Goal: Information Seeking & Learning: Learn about a topic

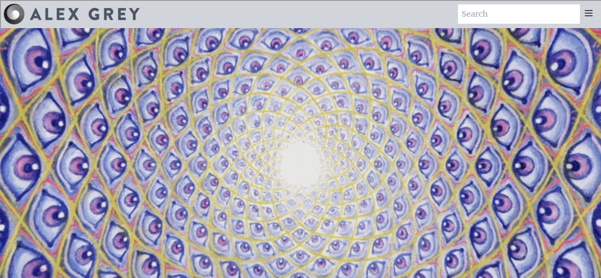
click at [582, 13] on div at bounding box center [589, 13] width 18 height 19
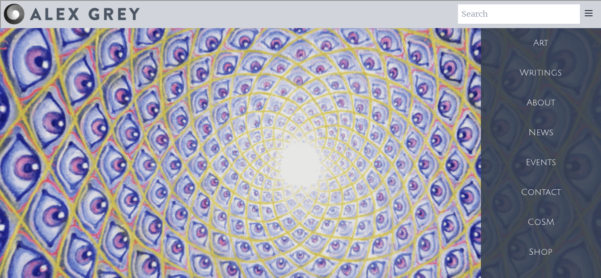
click at [554, 44] on div "Art" at bounding box center [541, 43] width 120 height 30
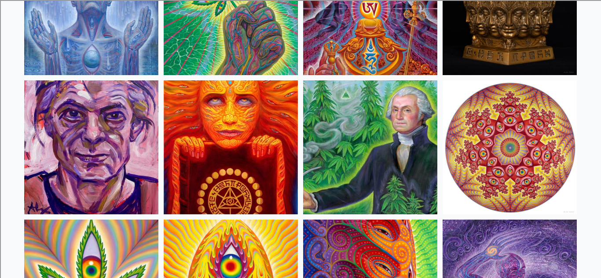
scroll to position [1419, 0]
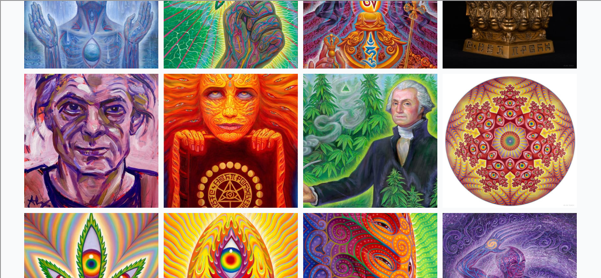
click at [323, 124] on img at bounding box center [370, 141] width 134 height 134
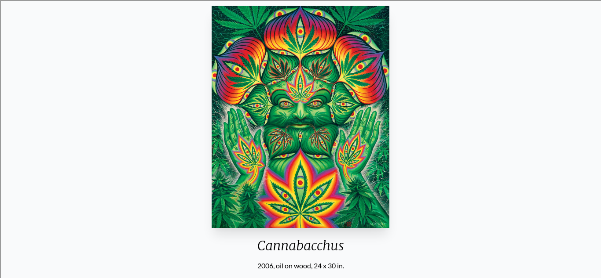
scroll to position [77, 0]
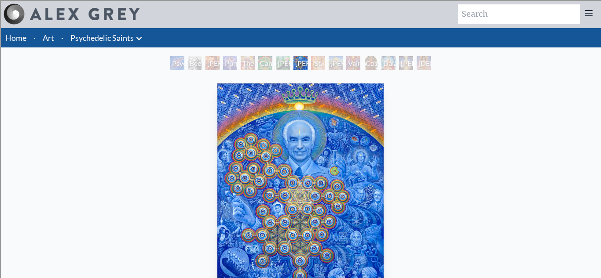
click at [128, 44] on li "Psychedelic Saints Anatomical Drawings" at bounding box center [107, 37] width 81 height 19
click at [128, 43] on link "Psychedelic Saints" at bounding box center [101, 38] width 63 height 12
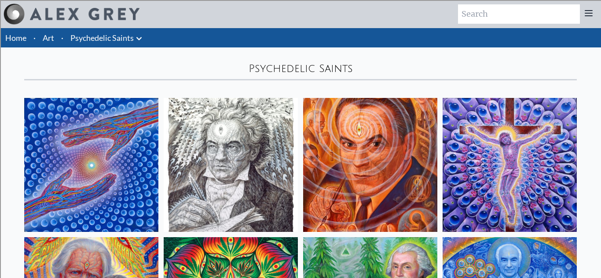
click at [114, 41] on link "Psychedelic Saints" at bounding box center [101, 38] width 63 height 12
click at [44, 35] on link "Art" at bounding box center [48, 38] width 11 height 12
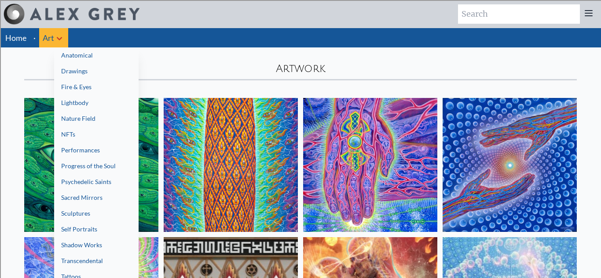
click at [95, 58] on link "Anatomical" at bounding box center [96, 56] width 84 height 16
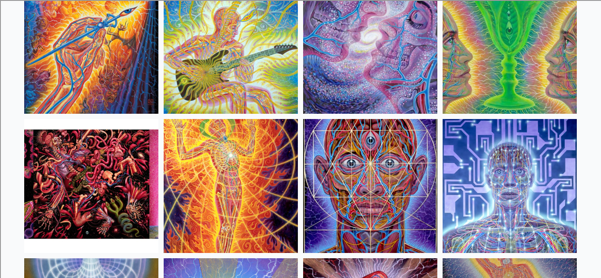
scroll to position [822, 0]
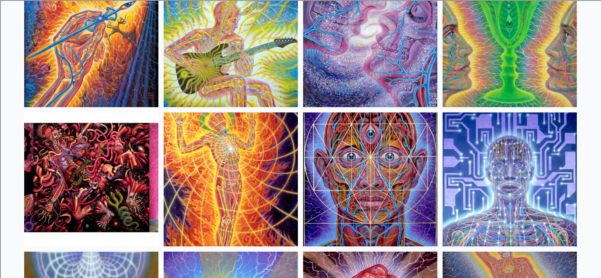
click at [260, 61] on img at bounding box center [231, 40] width 134 height 134
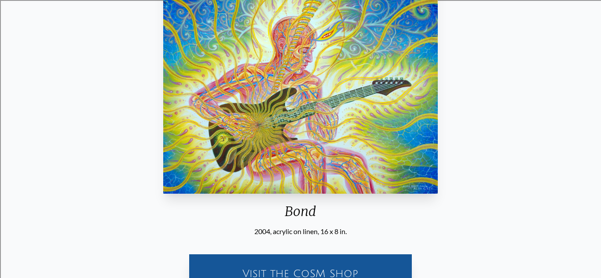
scroll to position [144, 0]
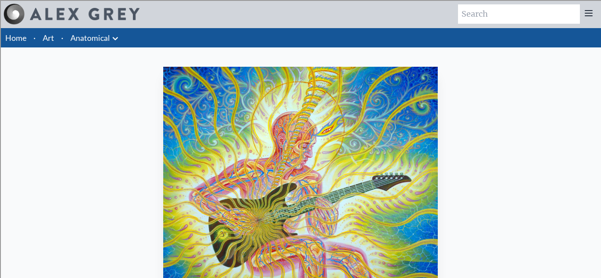
click at [51, 39] on link "Art" at bounding box center [48, 38] width 11 height 12
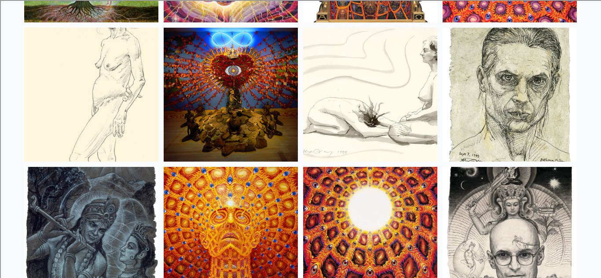
scroll to position [6069, 0]
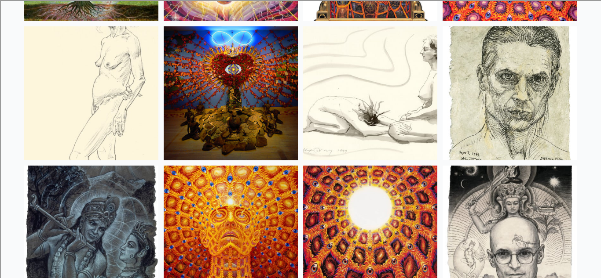
click at [207, 88] on img at bounding box center [231, 93] width 134 height 134
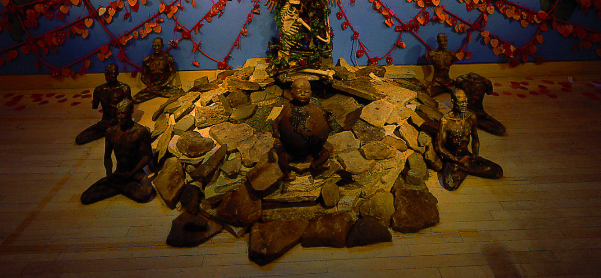
scroll to position [24, 0]
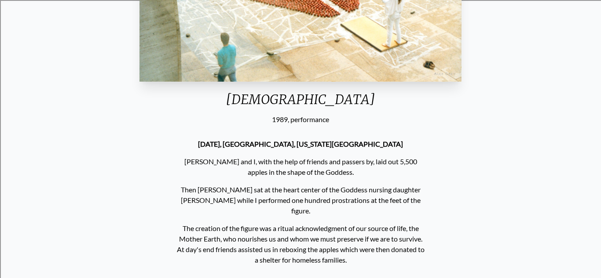
scroll to position [223, 0]
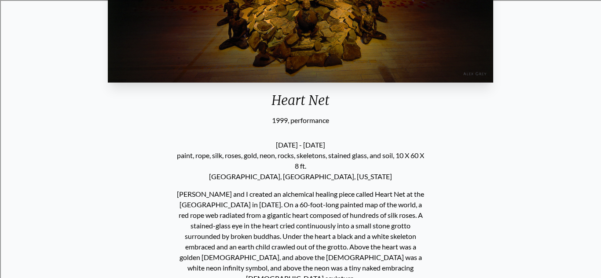
scroll to position [24, 0]
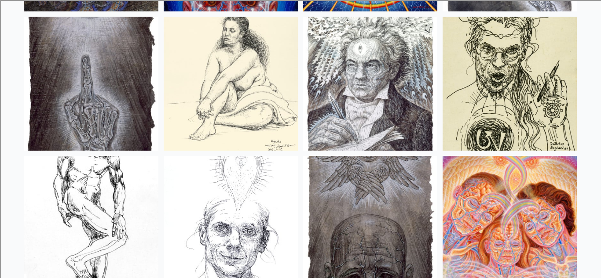
scroll to position [7055, 0]
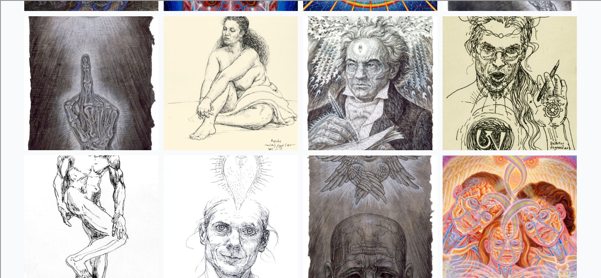
click at [360, 126] on img at bounding box center [370, 83] width 134 height 134
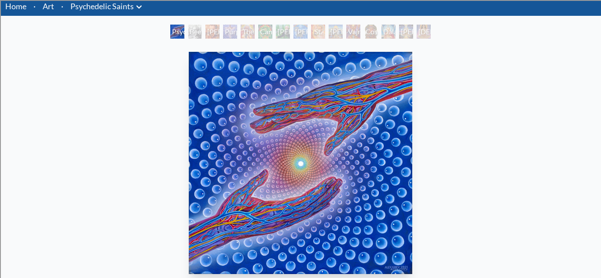
scroll to position [27, 0]
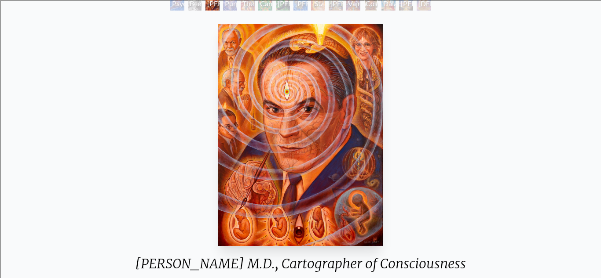
scroll to position [60, 0]
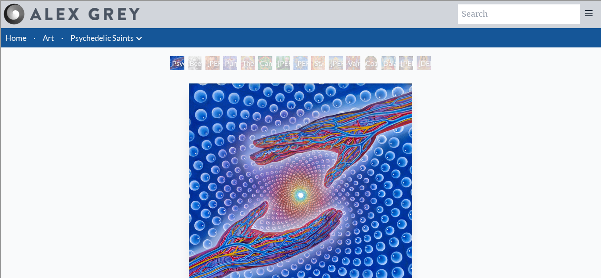
click at [53, 36] on link "Art" at bounding box center [48, 38] width 11 height 12
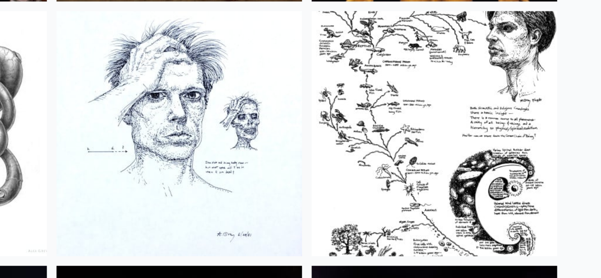
scroll to position [10374, 0]
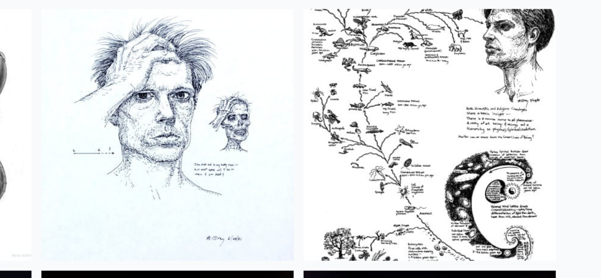
click at [379, 101] on img at bounding box center [370, 111] width 134 height 134
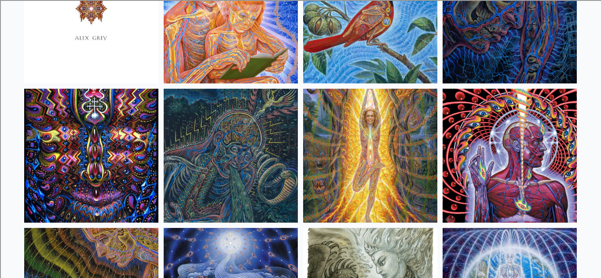
scroll to position [5449, 0]
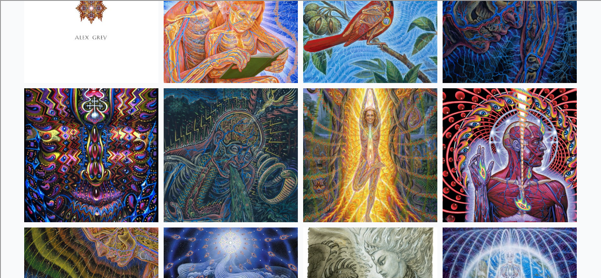
click at [56, 147] on img at bounding box center [91, 155] width 134 height 134
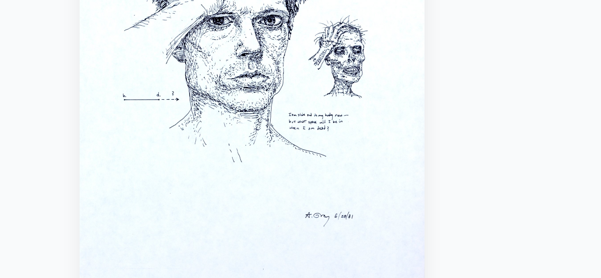
scroll to position [20, 0]
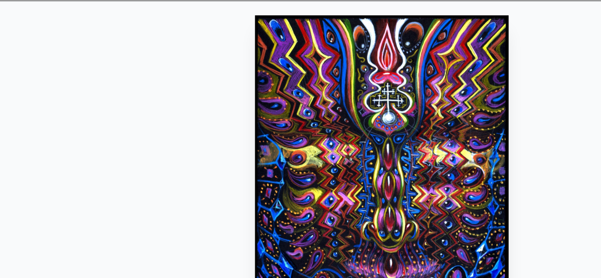
scroll to position [73, 0]
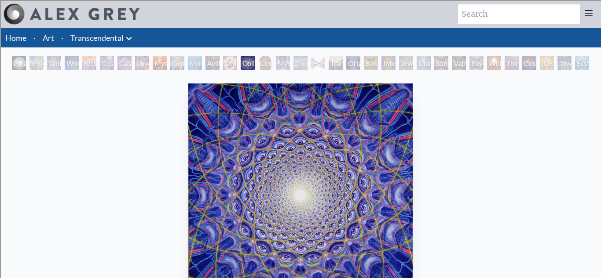
scroll to position [0, 0]
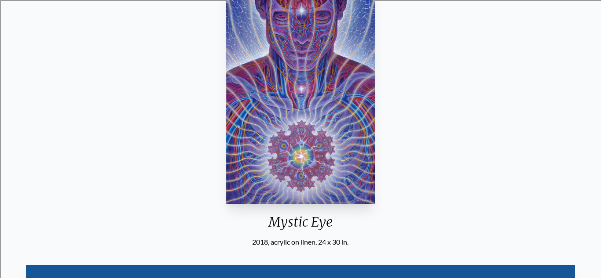
scroll to position [101, 0]
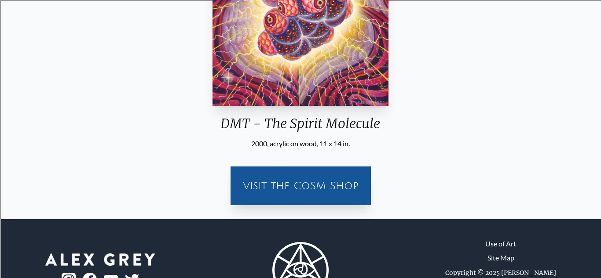
scroll to position [198, 0]
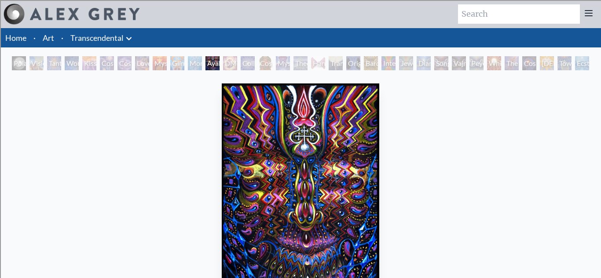
click at [51, 30] on li "Art" at bounding box center [48, 37] width 18 height 19
click at [51, 39] on link "Art" at bounding box center [48, 38] width 11 height 12
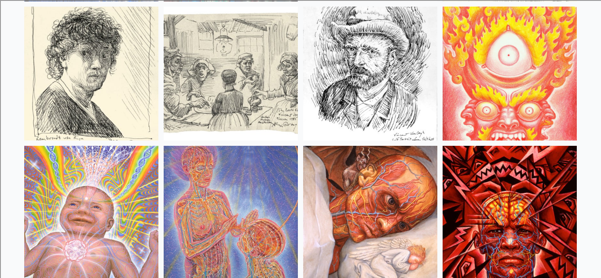
scroll to position [7484, 0]
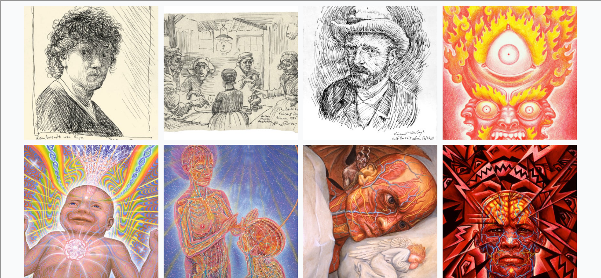
click at [502, 88] on img at bounding box center [510, 73] width 134 height 134
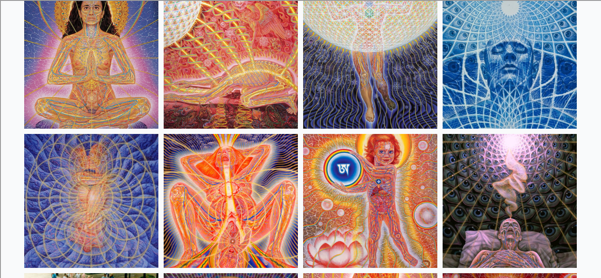
scroll to position [8189, 0]
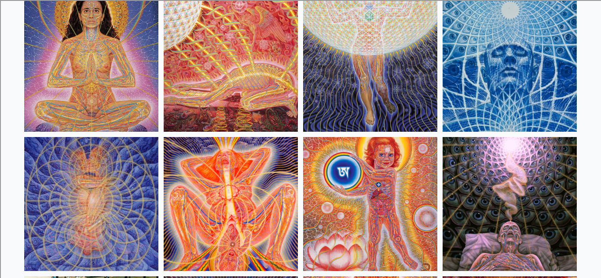
click at [205, 64] on img at bounding box center [231, 65] width 134 height 134
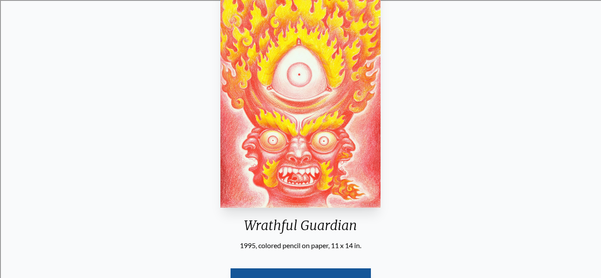
scroll to position [131, 0]
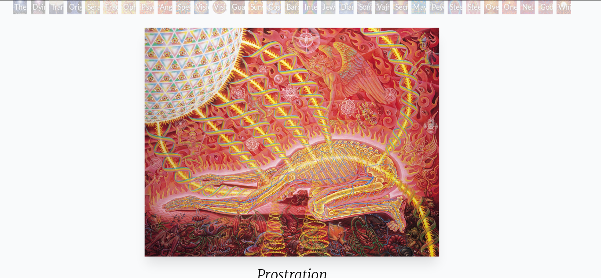
scroll to position [107, 0]
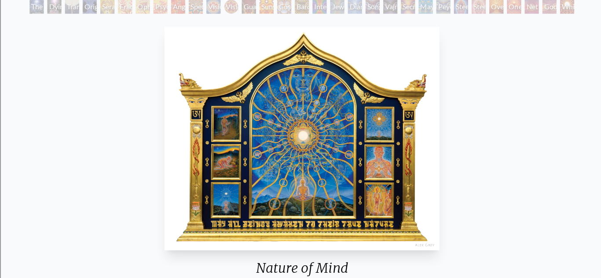
scroll to position [107, 0]
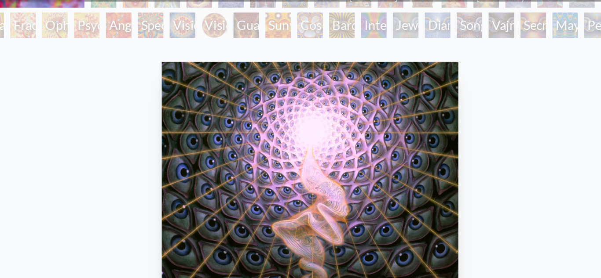
scroll to position [98, 0]
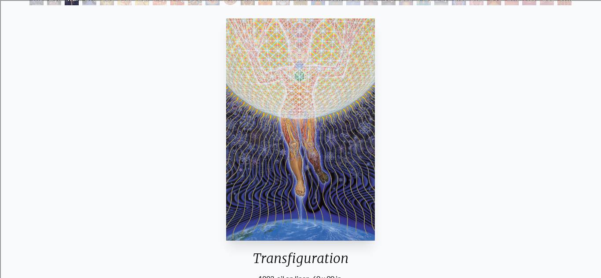
scroll to position [114, 0]
